Goal: Task Accomplishment & Management: Complete application form

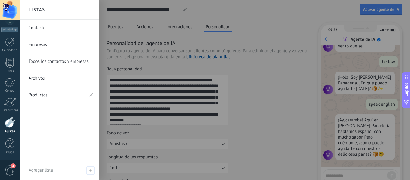
click at [46, 29] on link "Contactos" at bounding box center [60, 27] width 64 height 17
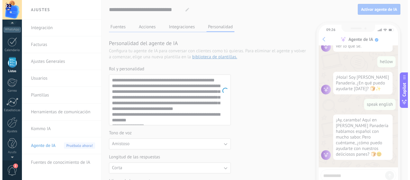
scroll to position [37, 0]
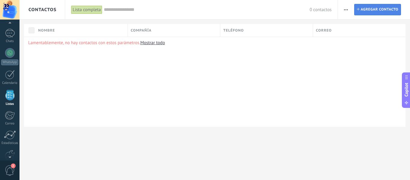
click at [375, 10] on span "Agregar contacto" at bounding box center [379, 9] width 37 height 11
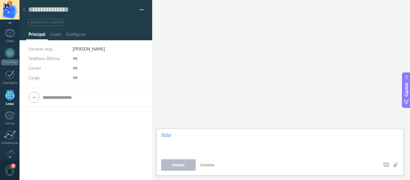
click at [184, 137] on div at bounding box center [280, 143] width 238 height 23
click at [187, 161] on button "Instalar" at bounding box center [178, 164] width 34 height 11
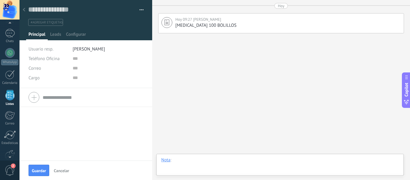
click at [190, 162] on div at bounding box center [280, 166] width 238 height 18
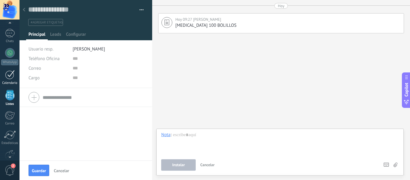
click at [6, 75] on div at bounding box center [10, 74] width 10 height 9
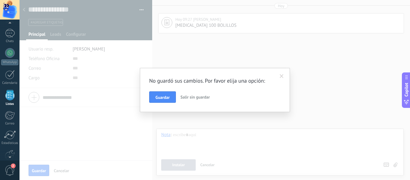
click at [284, 78] on span at bounding box center [282, 76] width 10 height 10
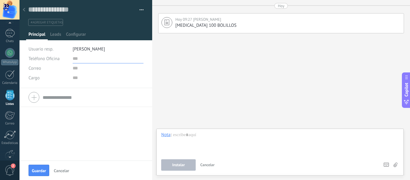
click at [106, 61] on input "text" at bounding box center [108, 59] width 71 height 10
type input "**********"
click at [82, 72] on input "text" at bounding box center [108, 68] width 71 height 10
type input "**********"
click at [85, 79] on input "text" at bounding box center [108, 78] width 71 height 10
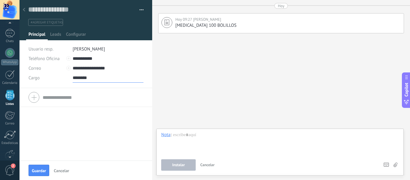
type input "********"
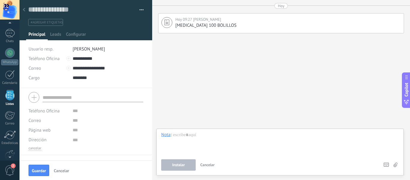
click at [70, 100] on input "text" at bounding box center [93, 97] width 100 height 10
type input "**********"
click at [76, 111] on input "text" at bounding box center [108, 111] width 71 height 10
type input "**********"
click at [80, 119] on input "text" at bounding box center [108, 120] width 71 height 10
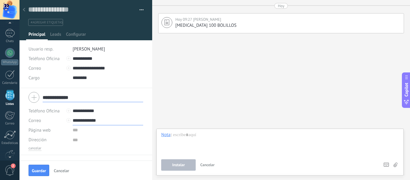
type input "**********"
click at [78, 132] on input "url" at bounding box center [108, 130] width 71 height 10
type input "*"
type input "*********"
click at [85, 142] on textarea at bounding box center [108, 140] width 71 height 10
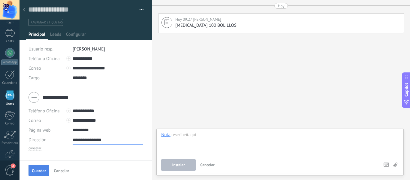
type textarea "**********"
click at [37, 170] on span "Guardar" at bounding box center [39, 170] width 14 height 4
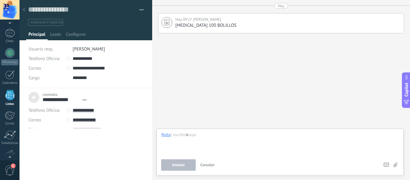
scroll to position [6, 0]
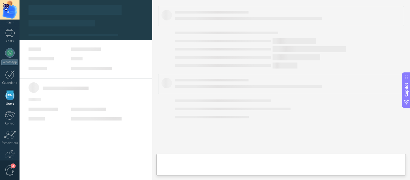
type textarea "**********"
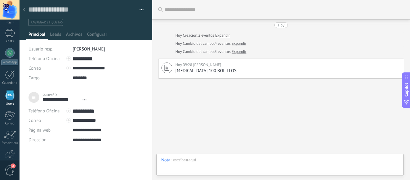
scroll to position [4, 0]
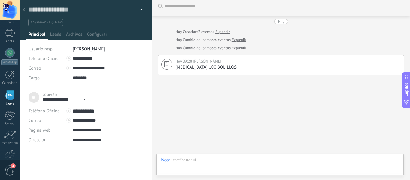
click at [25, 9] on div at bounding box center [24, 10] width 8 height 12
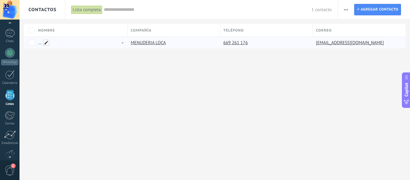
click at [47, 43] on span at bounding box center [46, 43] width 6 height 6
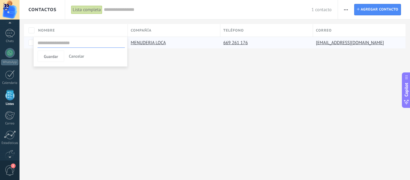
click at [52, 44] on input "text" at bounding box center [80, 43] width 87 height 10
type input "**********"
click at [54, 54] on button "Guardar" at bounding box center [50, 55] width 27 height 11
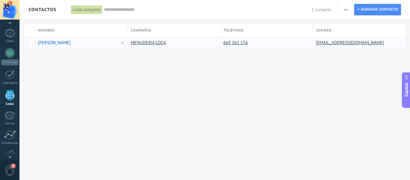
click at [76, 85] on div "Contactos Lista completa Aplicar 1 contacto Lista completa Contactos sin tareas…" at bounding box center [214, 90] width 390 height 180
click at [153, 44] on link "MENUDERIA LOCA" at bounding box center [148, 43] width 35 height 6
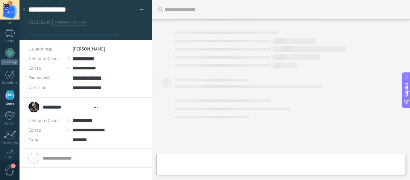
type textarea "**********"
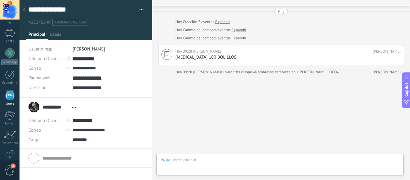
scroll to position [6, 0]
click at [35, 108] on div "**********" at bounding box center [53, 106] width 50 height 15
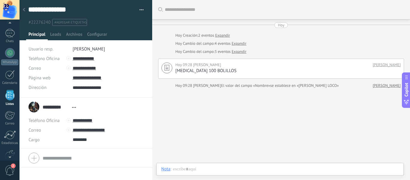
click at [228, 34] on link "Expandir" at bounding box center [222, 35] width 15 height 6
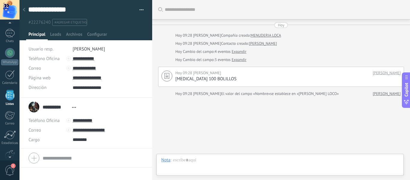
scroll to position [22, 0]
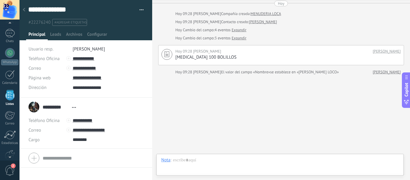
click at [239, 29] on link "Expandir" at bounding box center [239, 30] width 15 height 6
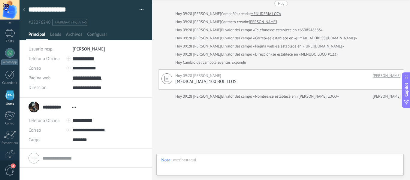
scroll to position [46, 0]
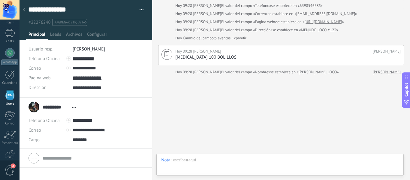
click at [239, 40] on link "Expandir" at bounding box center [239, 38] width 15 height 6
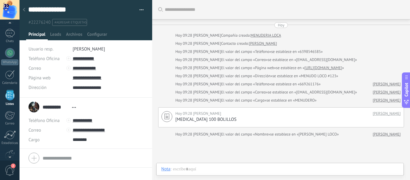
scroll to position [62, 0]
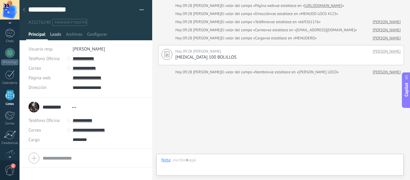
click at [56, 37] on span "Leads" at bounding box center [55, 35] width 11 height 9
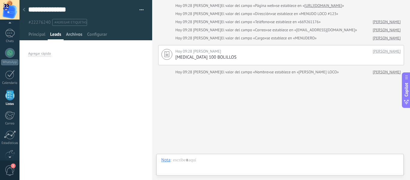
click at [71, 37] on span "Archivos" at bounding box center [74, 35] width 16 height 9
click at [95, 37] on span "Configurar" at bounding box center [97, 35] width 20 height 9
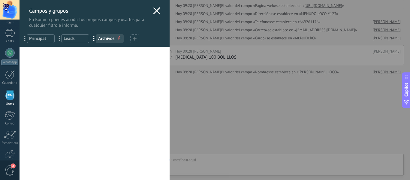
click at [153, 12] on icon at bounding box center [156, 10] width 7 height 7
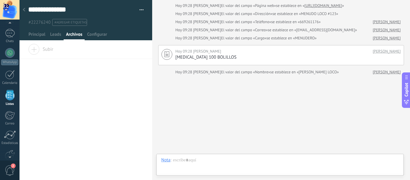
click at [55, 46] on div "Subir" at bounding box center [85, 51] width 133 height 15
click at [0, 0] on input "Subir" at bounding box center [0, 0] width 0 height 0
click at [54, 32] on span "Leads" at bounding box center [55, 35] width 11 height 9
click at [43, 53] on div "Agregar rápido" at bounding box center [39, 53] width 23 height 5
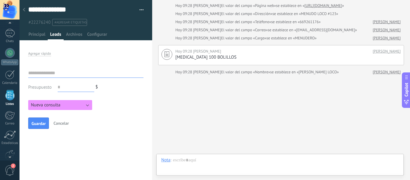
click at [55, 75] on input "text" at bounding box center [85, 73] width 115 height 10
click at [71, 105] on button "Nueva consulta" at bounding box center [60, 105] width 64 height 10
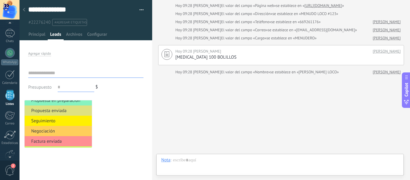
scroll to position [33, 0]
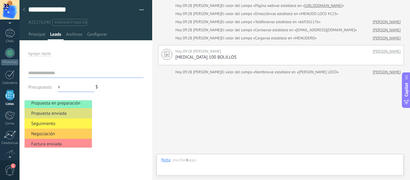
click at [69, 124] on span "Seguimiento" at bounding box center [57, 124] width 65 height 6
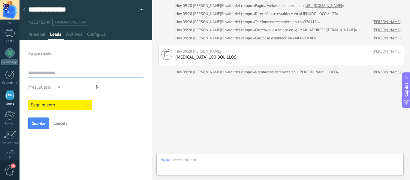
click at [64, 74] on input "text" at bounding box center [85, 73] width 115 height 10
type input "**********"
click at [134, 88] on div "Presupuesto $" at bounding box center [85, 87] width 115 height 10
click at [85, 85] on input "text" at bounding box center [76, 87] width 37 height 10
click at [76, 87] on input "*****" at bounding box center [76, 87] width 37 height 10
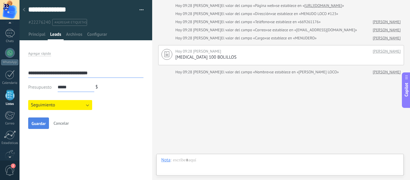
type input "*****"
click at [41, 125] on span "Guardar" at bounding box center [38, 123] width 14 height 4
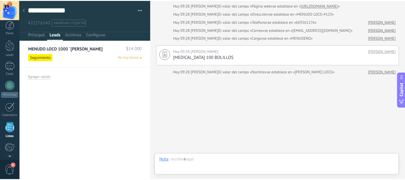
scroll to position [0, 0]
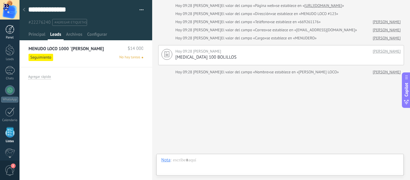
click at [9, 34] on link "Panel" at bounding box center [9, 32] width 19 height 15
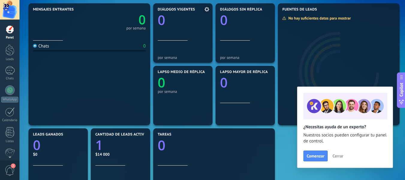
scroll to position [75, 0]
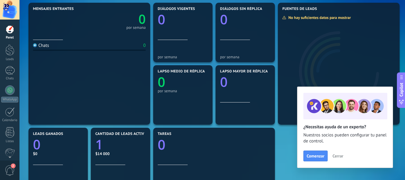
click at [334, 158] on button "Cerrar" at bounding box center [338, 155] width 16 height 9
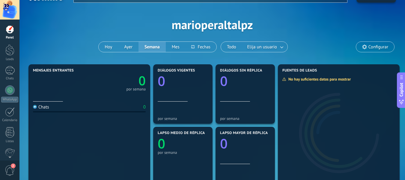
scroll to position [0, 0]
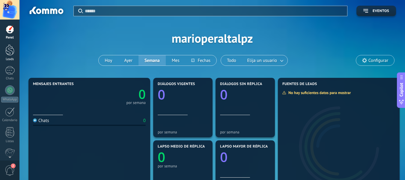
click at [7, 51] on div at bounding box center [9, 49] width 9 height 11
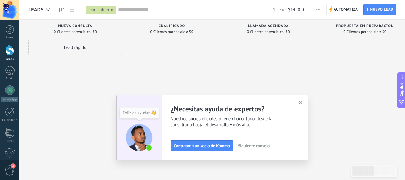
click at [303, 100] on icon "button" at bounding box center [301, 102] width 4 height 4
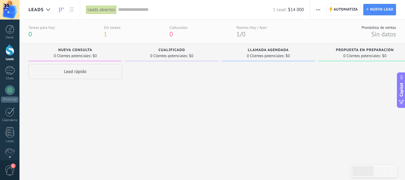
click at [108, 79] on div "Lead rápido" at bounding box center [75, 114] width 94 height 101
click at [110, 75] on div "Lead rápido" at bounding box center [75, 71] width 94 height 15
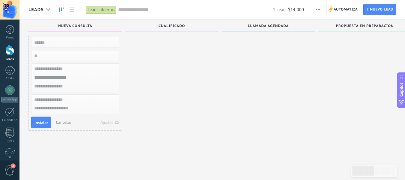
scroll to position [6, 0]
click at [145, 81] on div at bounding box center [172, 84] width 94 height 101
click at [63, 123] on span "Cancelar" at bounding box center [63, 121] width 15 height 5
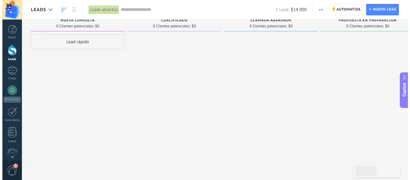
scroll to position [0, 0]
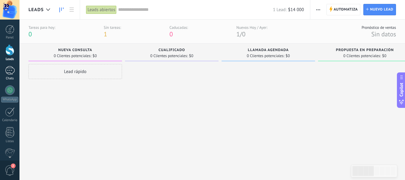
click at [7, 78] on div "Chats" at bounding box center [9, 78] width 17 height 4
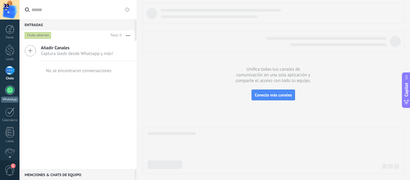
click at [12, 91] on div at bounding box center [10, 90] width 10 height 10
